Goal: Task Accomplishment & Management: Manage account settings

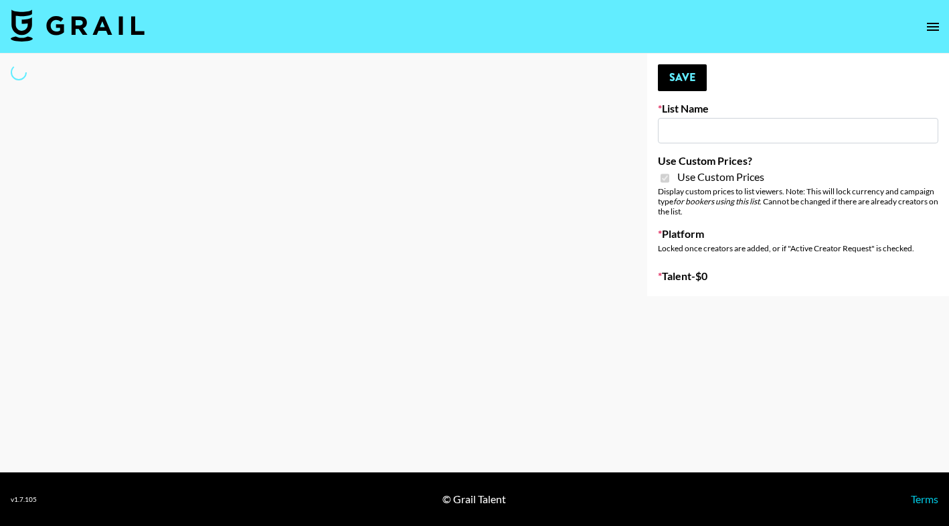
type input "Pretti Make-Up AI Assistant"
checkbox input "true"
select select "Brand"
type input "[PERSON_NAME] Make-Up AI Assistant"
checkbox input "true"
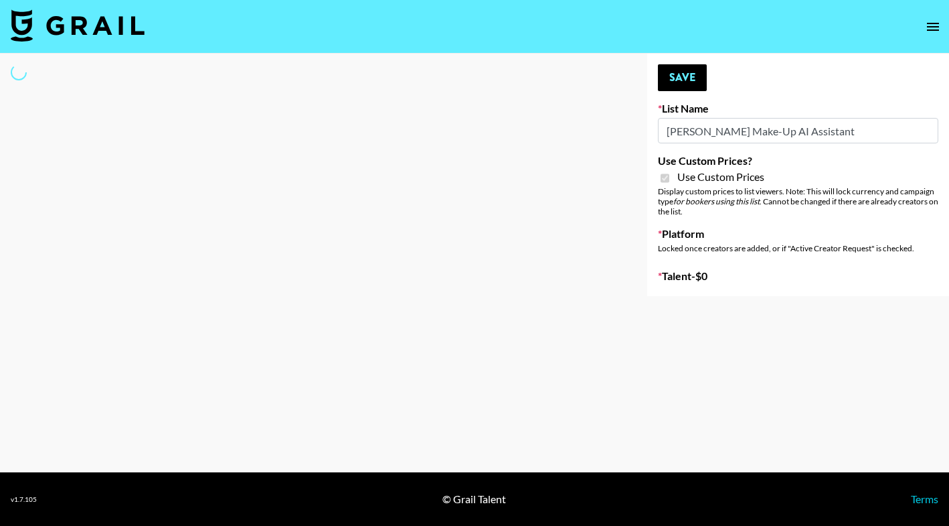
select select "Brand"
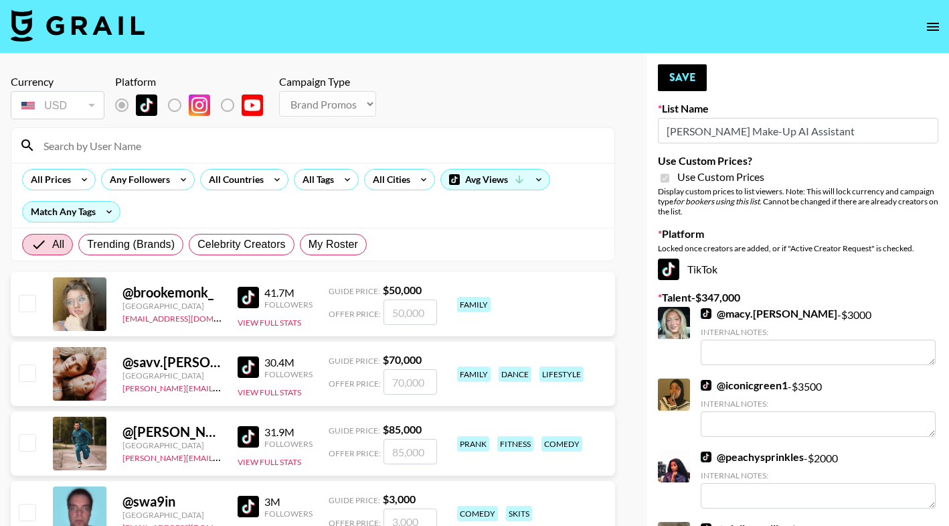
click at [222, 138] on input at bounding box center [320, 145] width 571 height 21
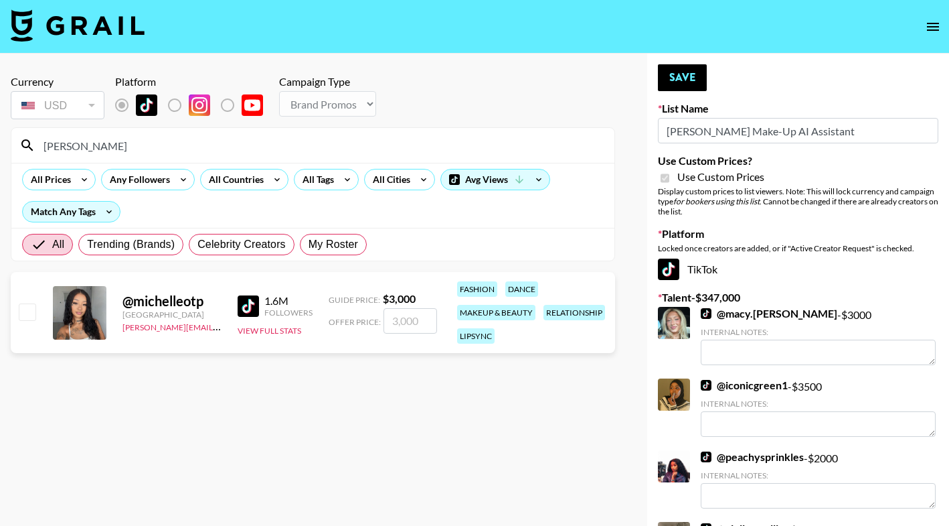
type input "[PERSON_NAME]"
click at [400, 324] on input "number" at bounding box center [411, 320] width 54 height 25
checkbox input "true"
type input "2000"
click at [670, 79] on button "Save" at bounding box center [682, 77] width 49 height 27
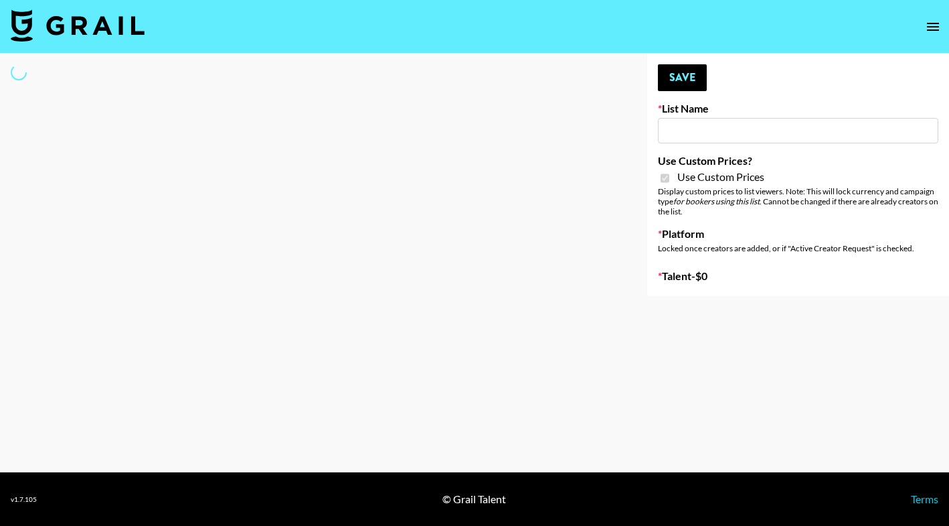
type input "LISEN Watch"
checkbox input "true"
select select "Brand"
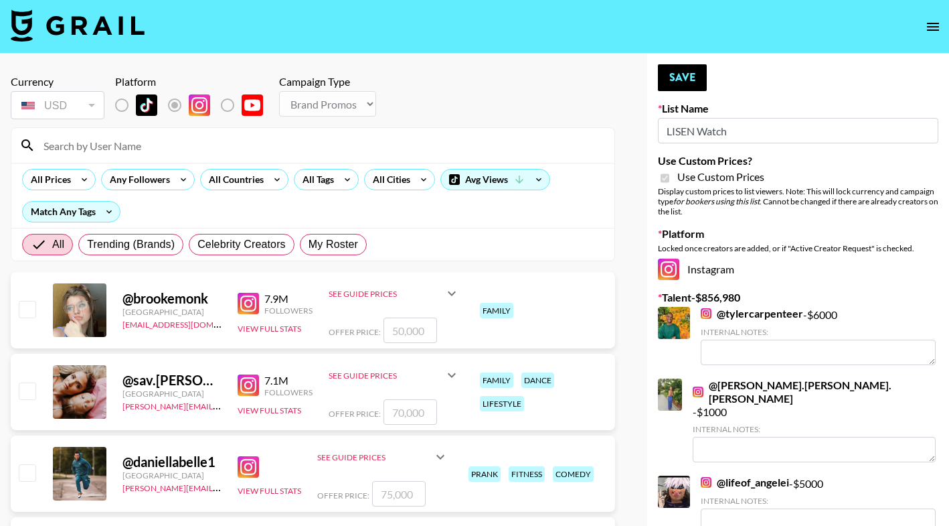
click at [221, 146] on input at bounding box center [320, 145] width 571 height 21
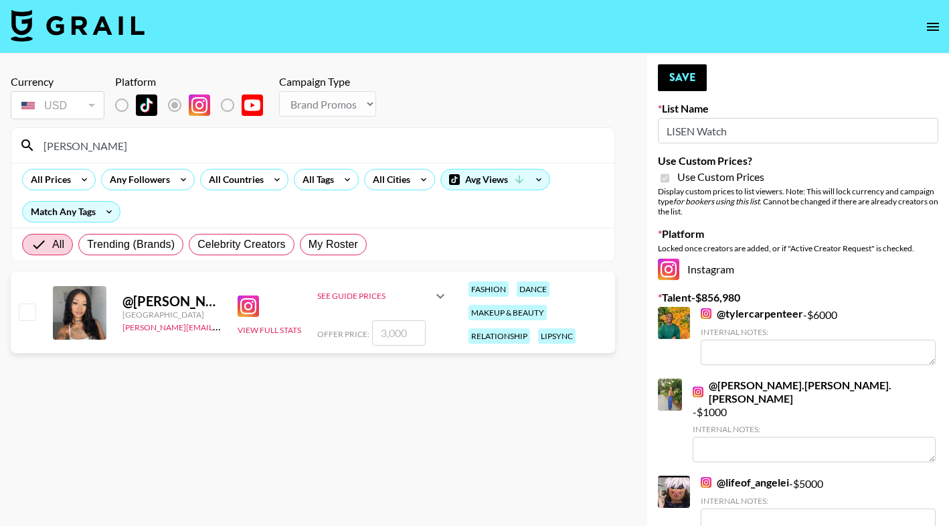
type input "[PERSON_NAME]"
click at [390, 337] on input "number" at bounding box center [399, 332] width 54 height 25
checkbox input "true"
type input "2500"
click at [686, 76] on button "Save" at bounding box center [682, 77] width 49 height 27
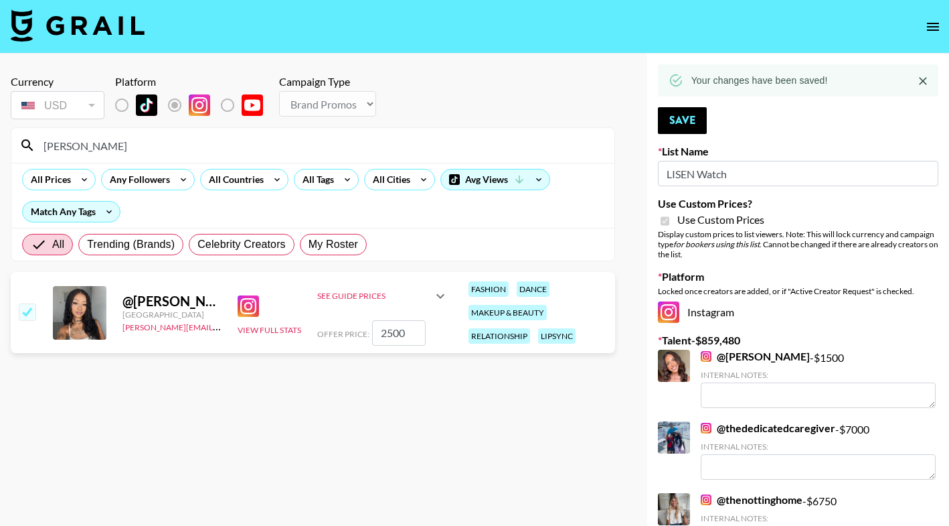
click at [411, 139] on input "[PERSON_NAME]" at bounding box center [320, 145] width 571 height 21
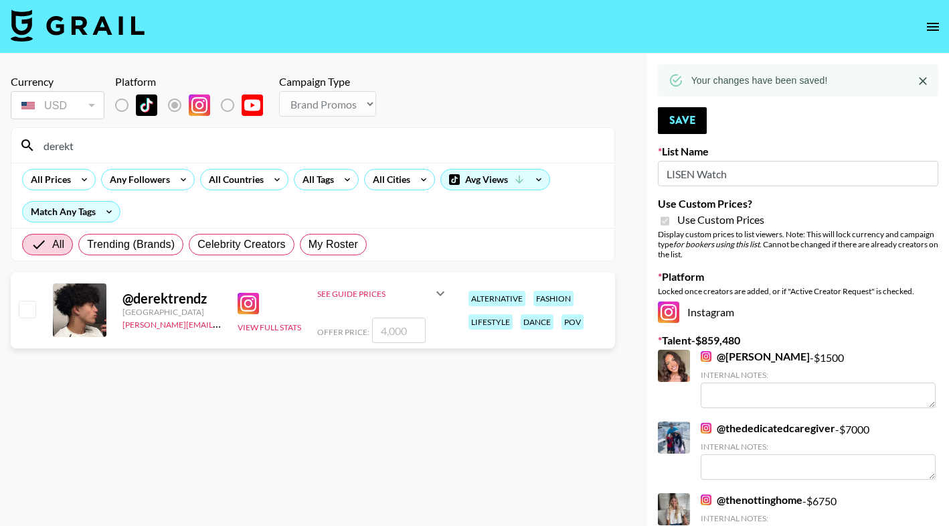
type input "derekt"
click at [396, 333] on input "number" at bounding box center [399, 329] width 54 height 25
checkbox input "true"
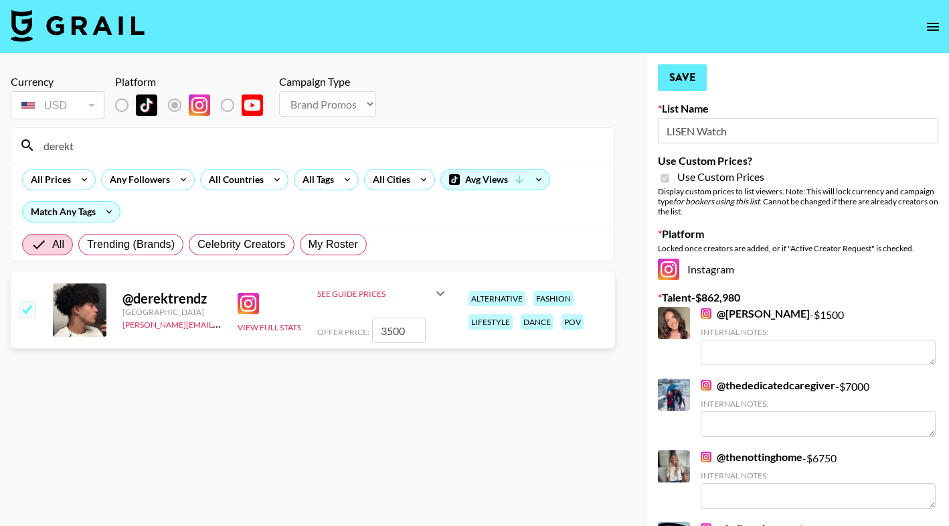
type input "3500"
click at [685, 80] on button "Save" at bounding box center [682, 77] width 49 height 27
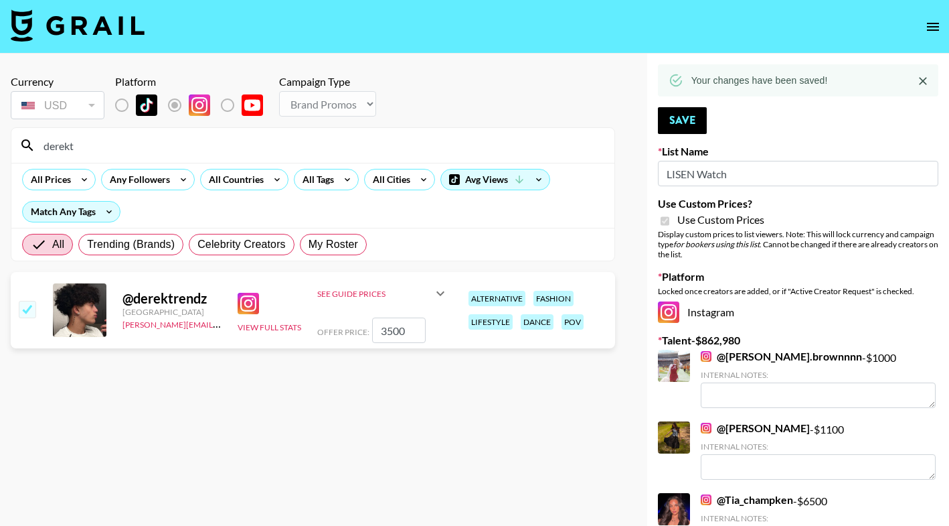
click at [246, 149] on input "derekt" at bounding box center [320, 145] width 571 height 21
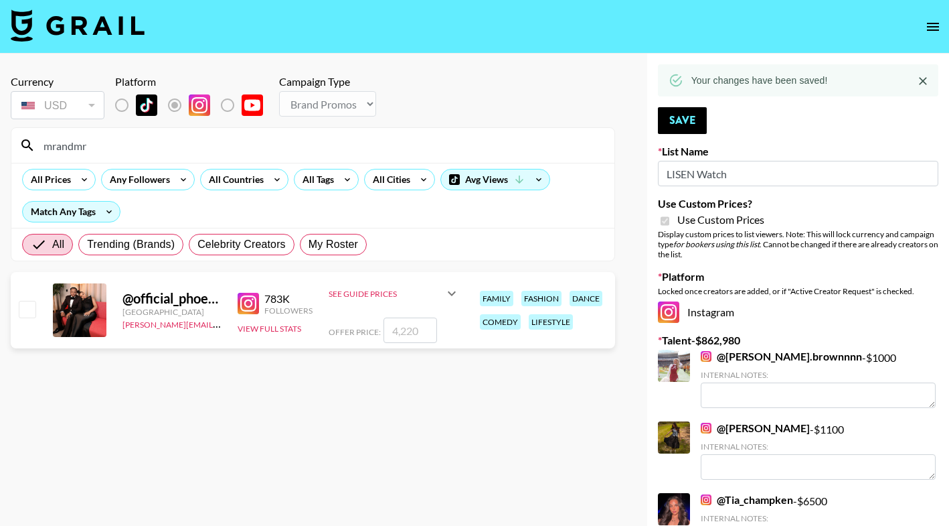
type input "mrandmr"
click at [406, 337] on input "number" at bounding box center [411, 329] width 54 height 25
checkbox input "true"
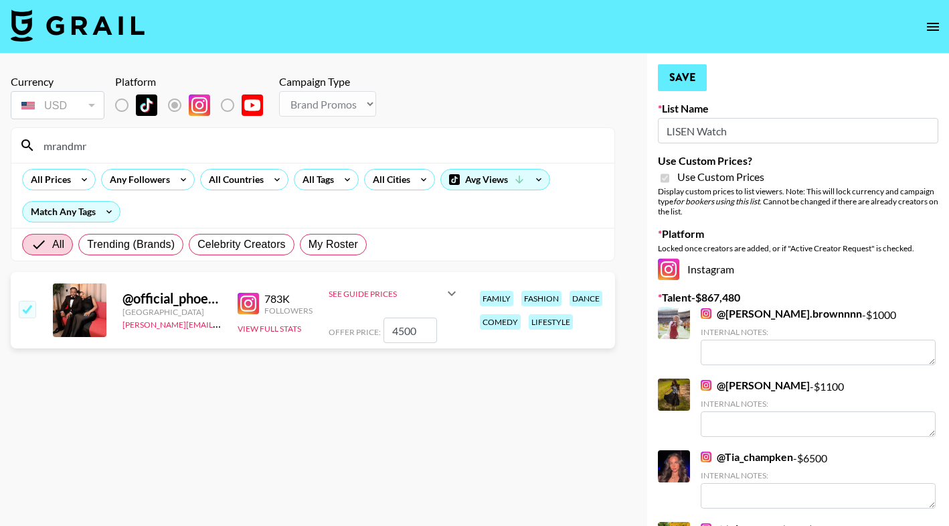
type input "4500"
click at [667, 84] on button "Save" at bounding box center [682, 77] width 49 height 27
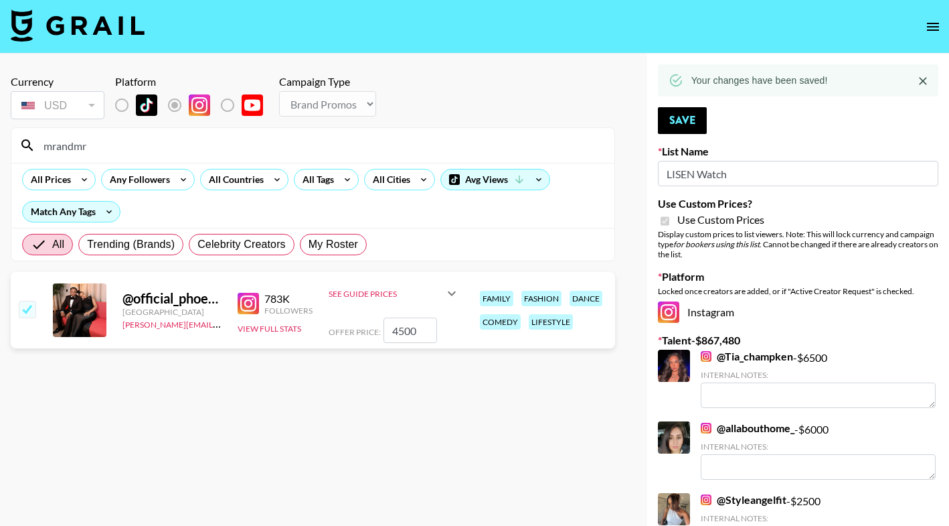
click at [299, 141] on input "mrandmr" at bounding box center [320, 145] width 571 height 21
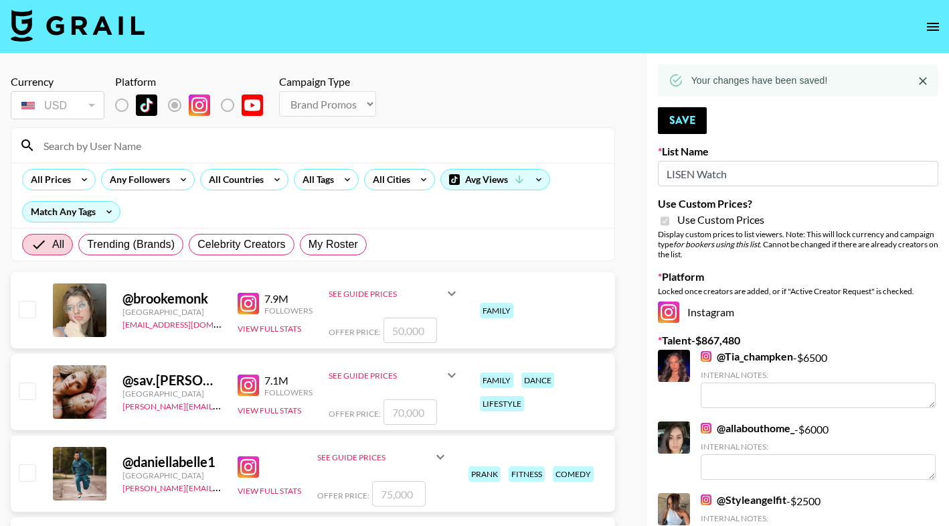
click at [187, 148] on input at bounding box center [320, 145] width 571 height 21
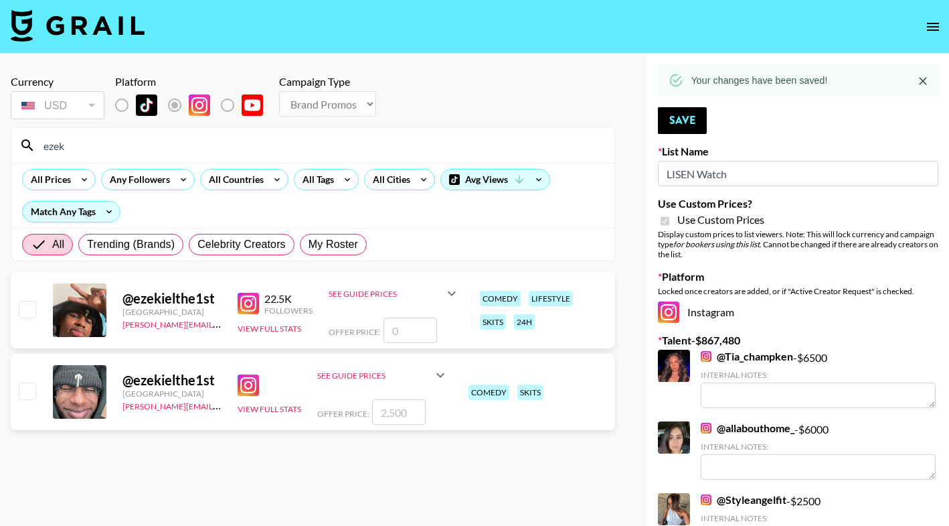
type input "ezek"
click at [394, 330] on input "number" at bounding box center [411, 329] width 54 height 25
checkbox input "true"
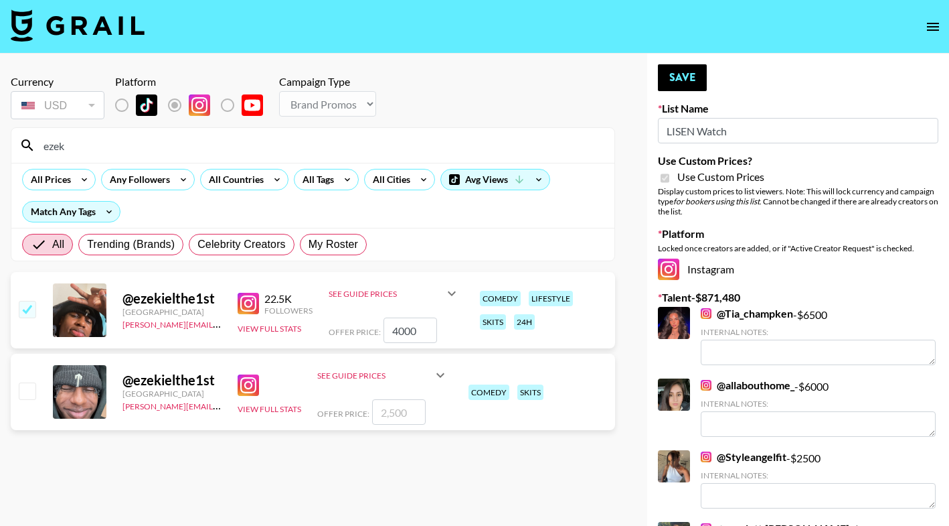
type input "4000"
click at [386, 414] on input "number" at bounding box center [399, 411] width 54 height 25
checkbox input "true"
type input "3"
checkbox input "false"
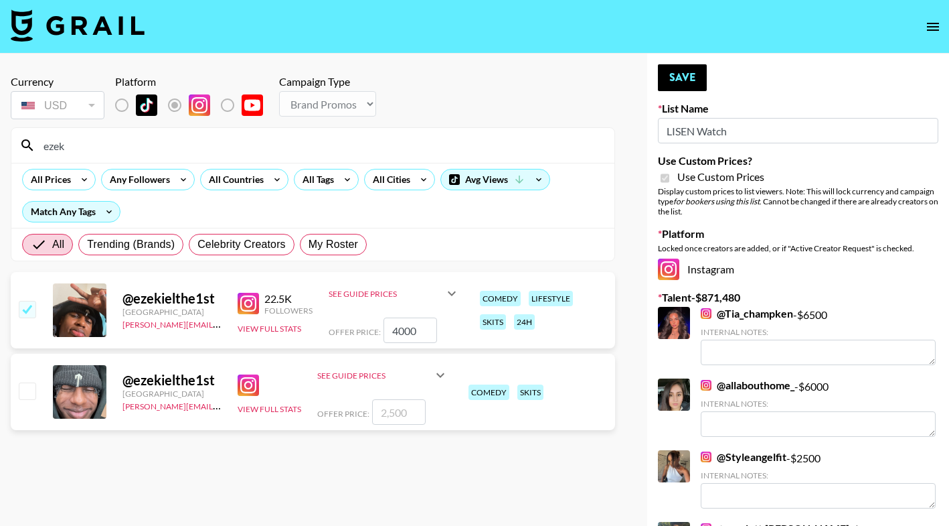
checkbox input "true"
type input "3000"
click at [696, 84] on button "Save" at bounding box center [682, 77] width 49 height 27
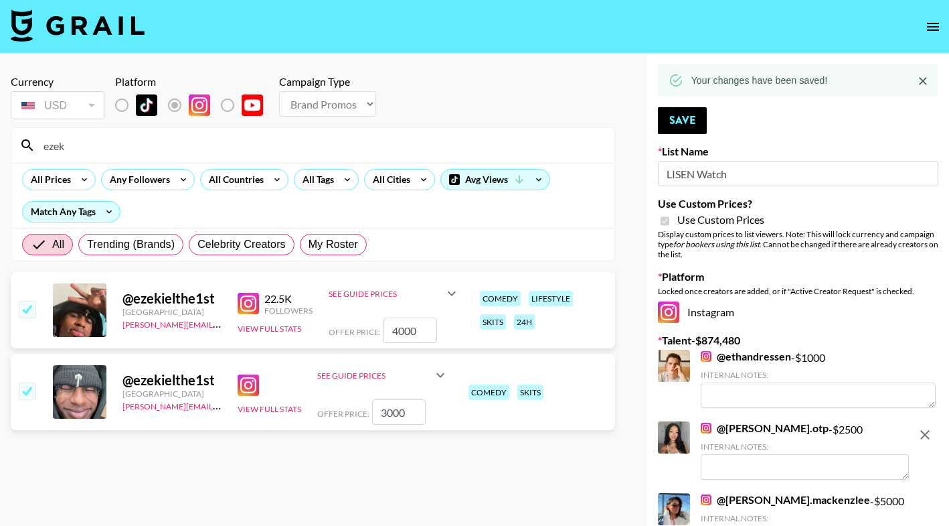
click at [432, 147] on input "ezek" at bounding box center [320, 145] width 571 height 21
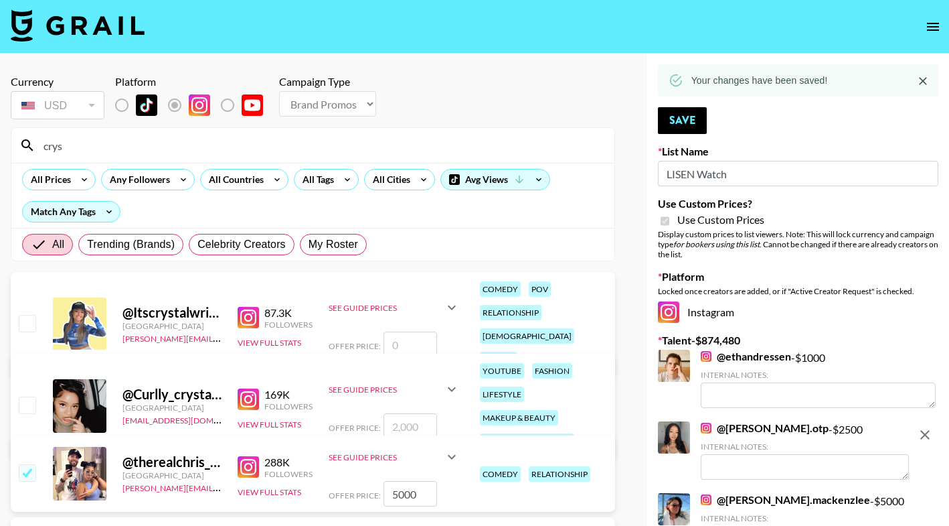
type input "crys"
drag, startPoint x: 432, startPoint y: 147, endPoint x: 401, endPoint y: 344, distance: 199.9
click at [401, 344] on input "number" at bounding box center [411, 343] width 54 height 25
checkbox input "true"
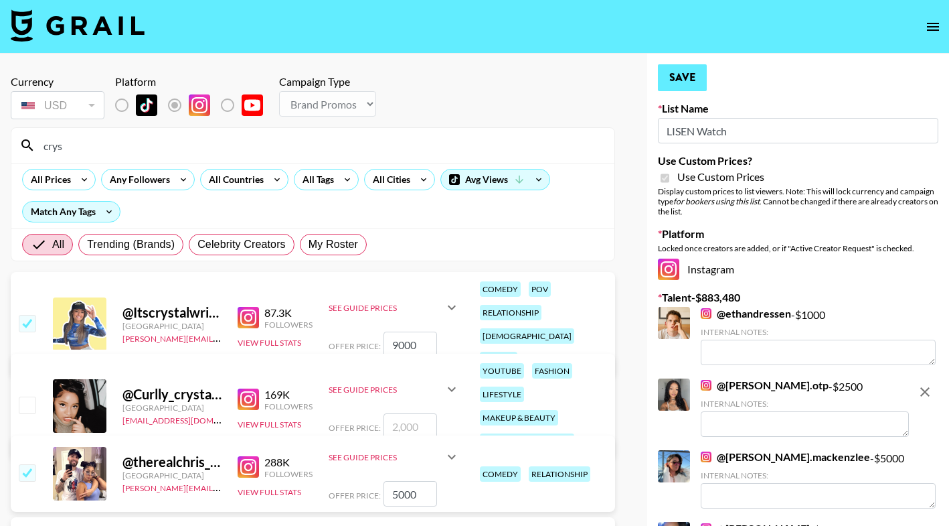
type input "9000"
click at [686, 85] on button "Save" at bounding box center [682, 77] width 49 height 27
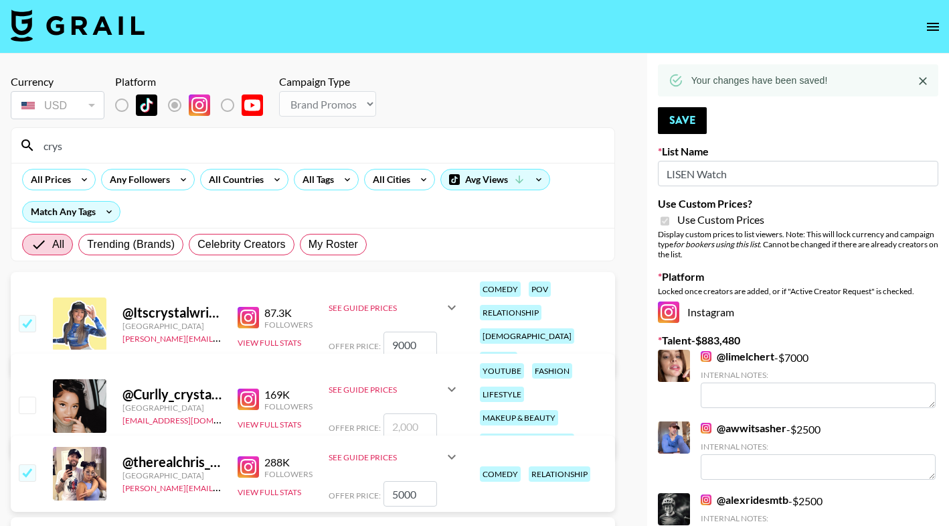
click at [307, 148] on input "crys" at bounding box center [320, 145] width 571 height 21
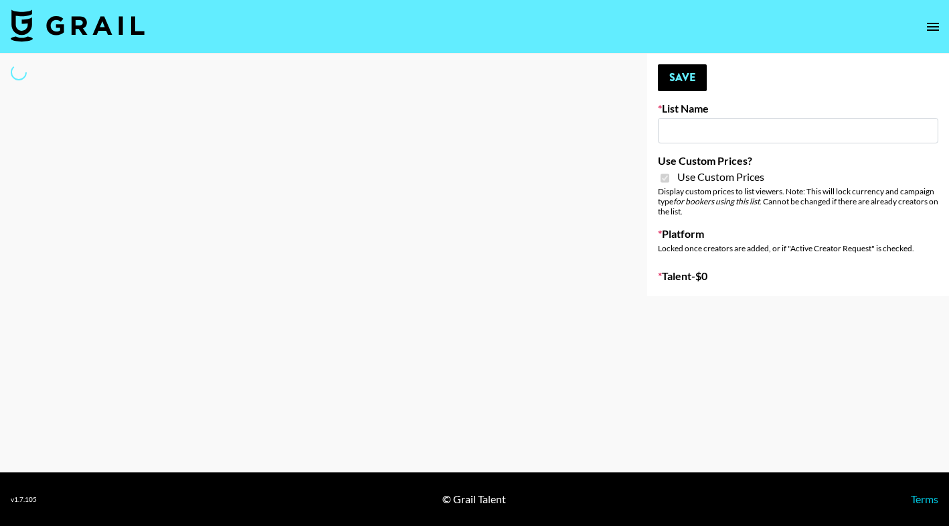
type input "Bumble ([DATE])"
checkbox input "true"
select select "Brand"
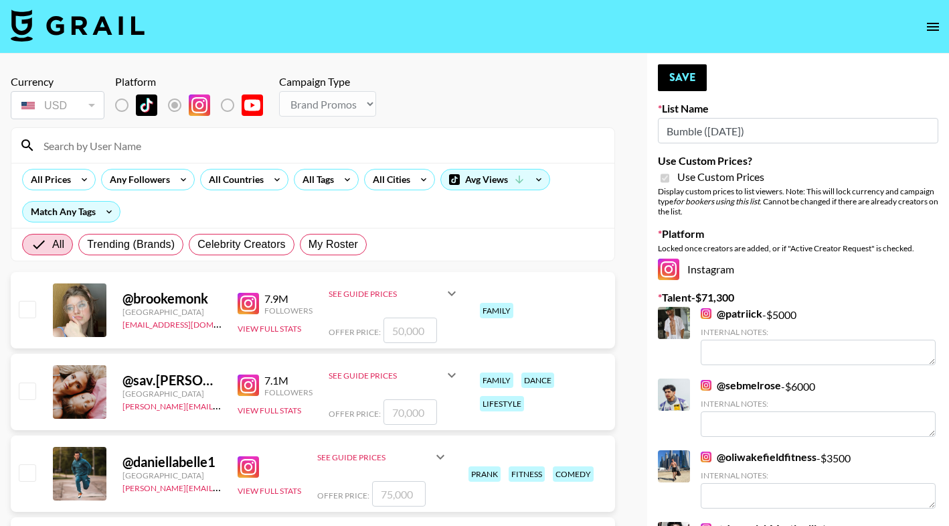
click at [275, 143] on input at bounding box center [320, 145] width 571 height 21
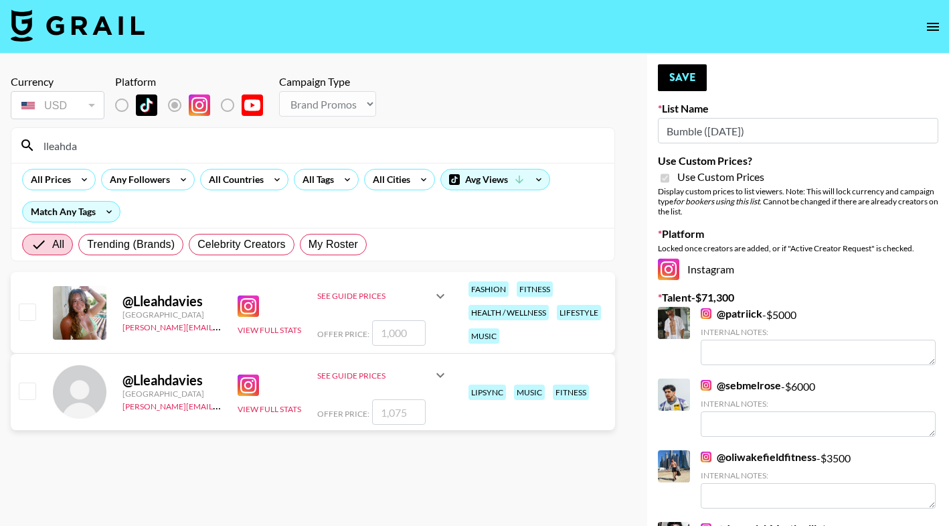
type input "lleahda"
click at [392, 331] on input "number" at bounding box center [399, 332] width 54 height 25
checkbox input "true"
type input "1"
checkbox input "false"
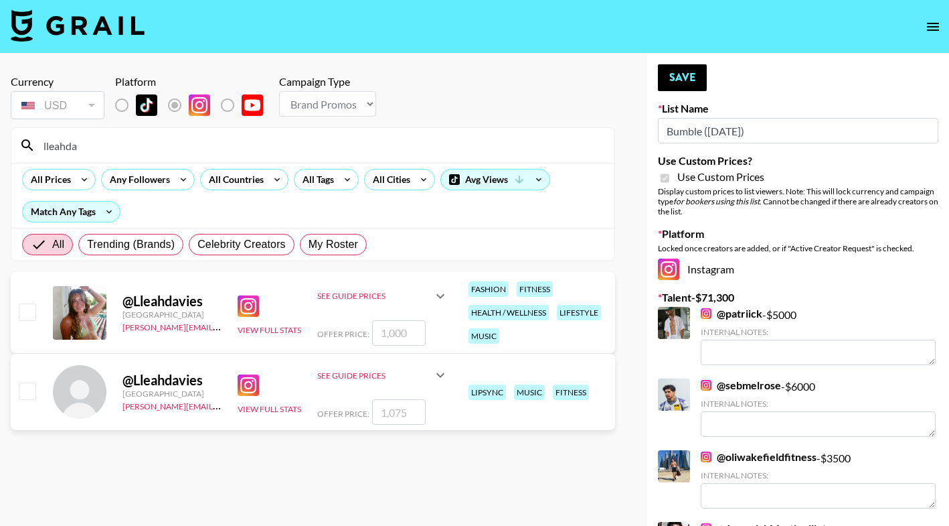
checkbox input "true"
type input "1000"
click at [693, 82] on button "Save" at bounding box center [682, 77] width 49 height 27
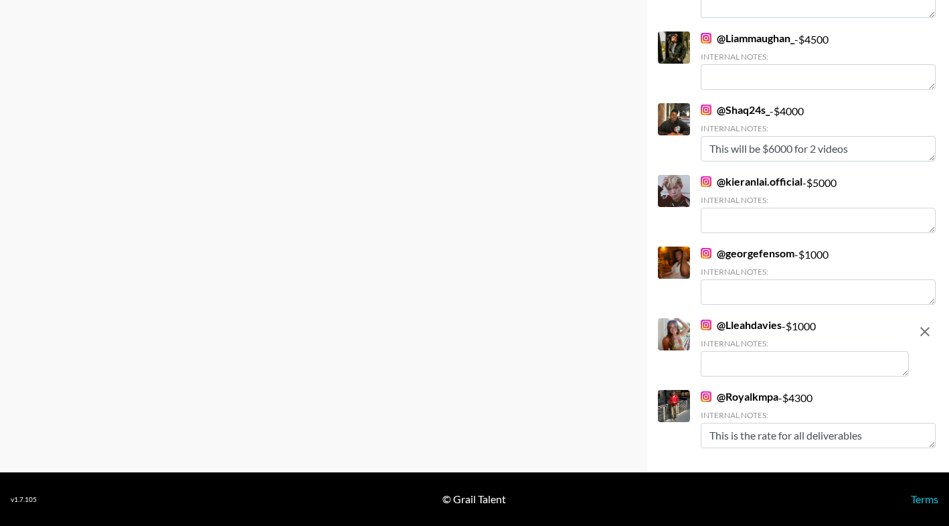
scroll to position [1249, 0]
click at [930, 335] on icon "remove" at bounding box center [925, 331] width 16 height 16
checkbox input "false"
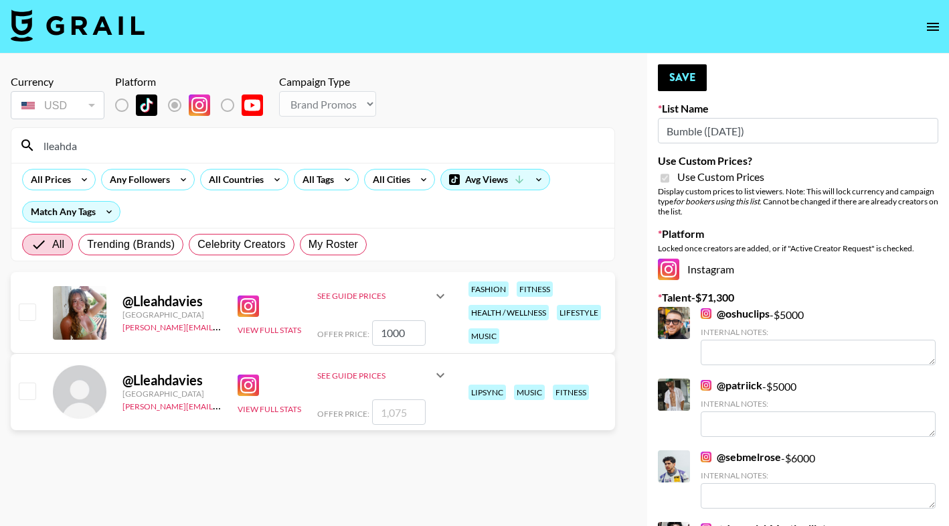
scroll to position [0, 0]
click at [407, 330] on input "1000" at bounding box center [399, 332] width 54 height 25
checkbox input "true"
type input "2200"
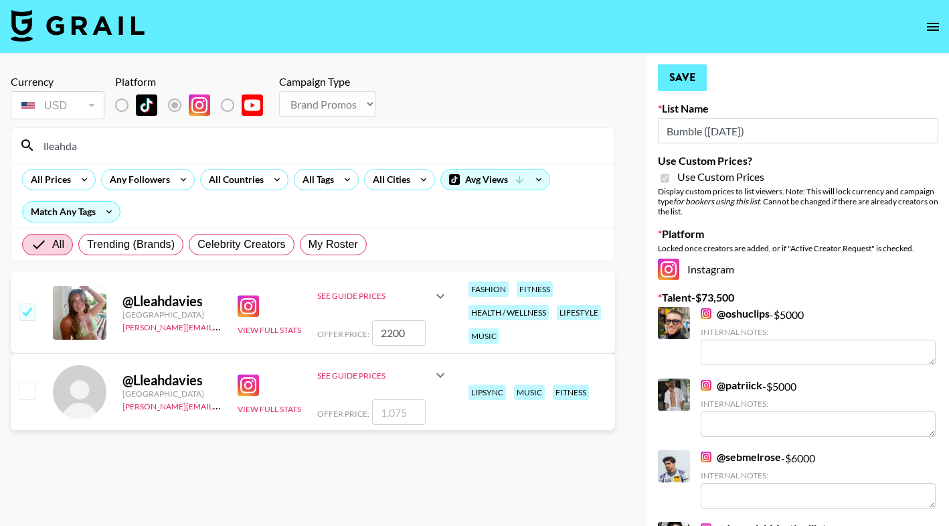
click at [677, 82] on button "Save" at bounding box center [682, 77] width 49 height 27
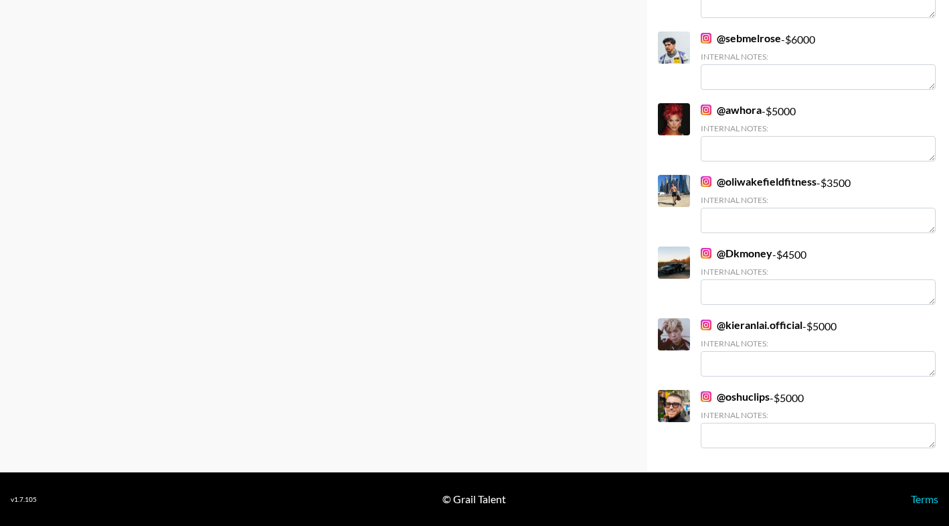
scroll to position [272, 0]
